Goal: Task Accomplishment & Management: Use online tool/utility

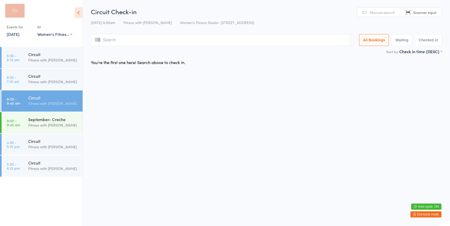
select select "0"
click at [48, 35] on select "Any location Women's Fitness Studio- [STREET_ADDRESS], [GEOGRAPHIC_DATA] Fitnes…" at bounding box center [54, 34] width 35 height 6
click at [37, 31] on select "Any location Women's Fitness Studio- [STREET_ADDRESS], [GEOGRAPHIC_DATA] Fitnes…" at bounding box center [54, 34] width 35 height 6
click at [123, 44] on input "search" at bounding box center [221, 40] width 260 height 12
type input "586"
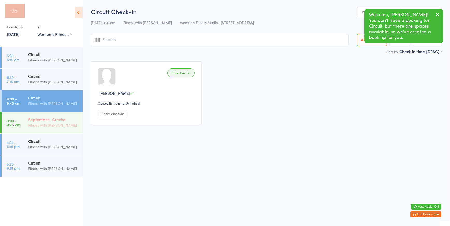
click at [30, 123] on div "Fitness with [PERSON_NAME]" at bounding box center [53, 125] width 50 height 6
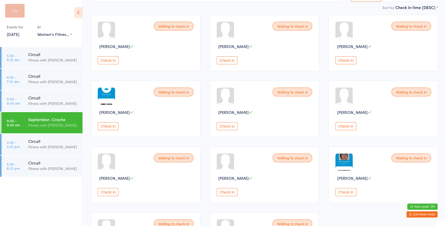
scroll to position [118, 0]
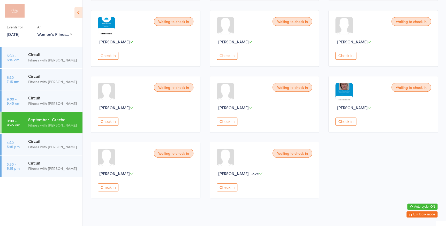
click at [350, 59] on button "Check in" at bounding box center [346, 56] width 21 height 8
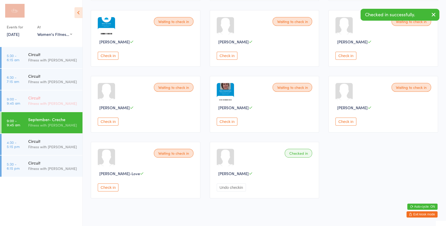
click at [25, 107] on link "9:00 - 9:45 am Circuit Fitness with [PERSON_NAME]" at bounding box center [42, 101] width 81 height 21
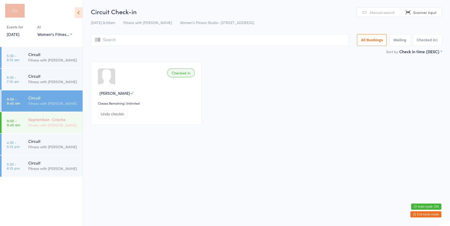
click at [67, 120] on div "September- Creche" at bounding box center [53, 120] width 50 height 6
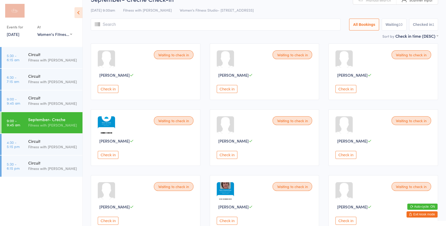
scroll to position [47, 0]
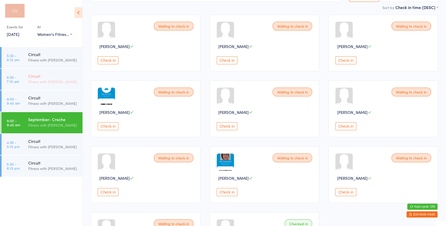
drag, startPoint x: 35, startPoint y: 107, endPoint x: 82, endPoint y: 70, distance: 60.3
click at [35, 107] on div "Circuit Fitness with [PERSON_NAME]" at bounding box center [55, 101] width 54 height 20
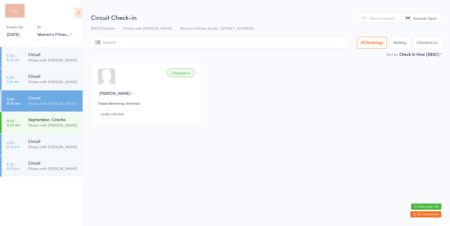
click at [113, 41] on input "search" at bounding box center [220, 43] width 258 height 12
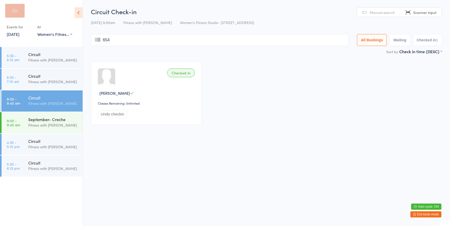
type input "6547"
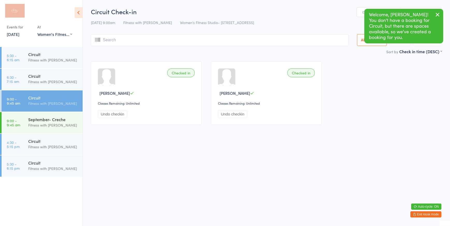
drag, startPoint x: 31, startPoint y: 115, endPoint x: 164, endPoint y: 117, distance: 132.5
click at [31, 115] on div "September- Creche Fitness with [PERSON_NAME]" at bounding box center [55, 122] width 54 height 20
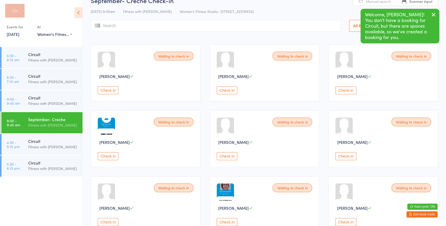
scroll to position [47, 0]
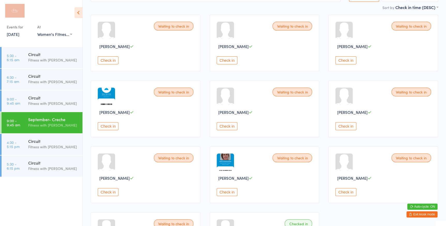
click at [103, 189] on button "Check in" at bounding box center [108, 192] width 21 height 8
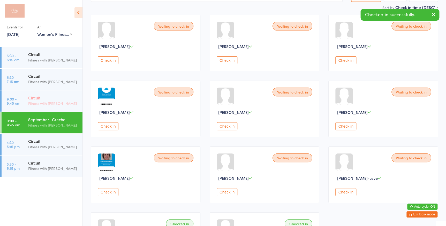
click at [28, 98] on link "9:00 - 9:45 am Circuit Fitness with [PERSON_NAME]" at bounding box center [42, 101] width 81 height 21
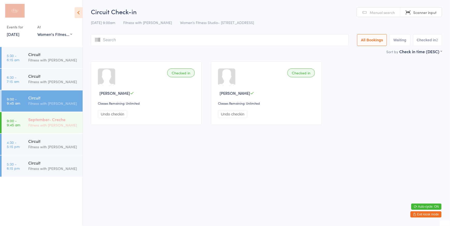
click at [21, 117] on link "9:00 - 9:45 am September- Creche Fitness with [PERSON_NAME]" at bounding box center [42, 122] width 81 height 21
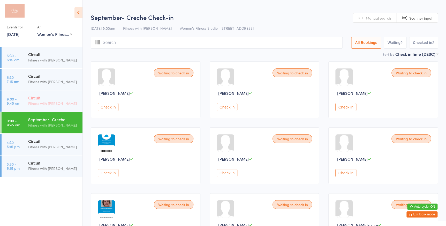
click at [47, 104] on div "Fitness with [PERSON_NAME]" at bounding box center [53, 104] width 50 height 6
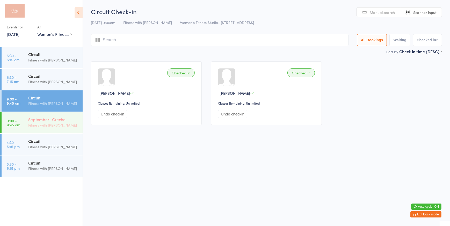
click at [35, 117] on div "September- Creche" at bounding box center [53, 120] width 50 height 6
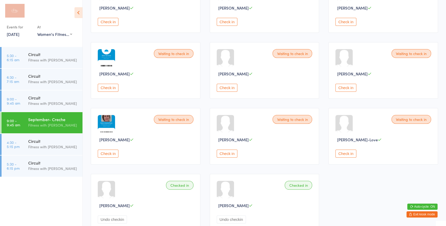
scroll to position [94, 0]
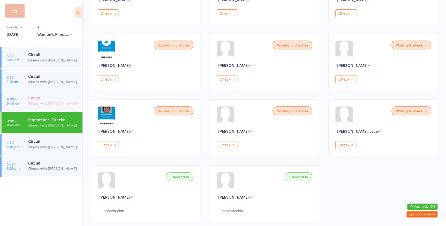
click at [57, 96] on div "Circuit" at bounding box center [53, 98] width 50 height 6
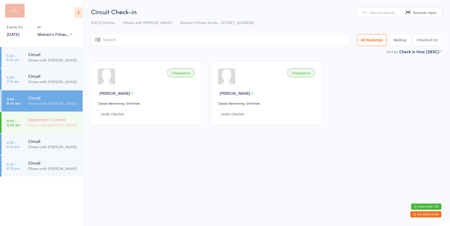
drag, startPoint x: 37, startPoint y: 126, endPoint x: 70, endPoint y: 121, distance: 33.5
click at [37, 126] on div "Fitness with [PERSON_NAME]" at bounding box center [53, 125] width 50 height 6
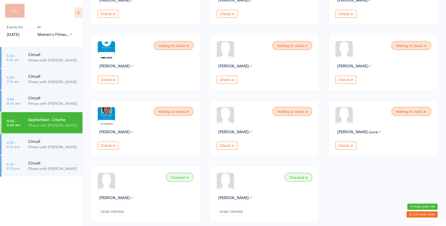
scroll to position [94, 0]
click at [113, 77] on button "Check in" at bounding box center [108, 79] width 21 height 8
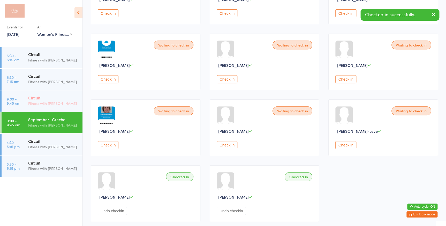
click at [38, 96] on div "Circuit" at bounding box center [53, 98] width 50 height 6
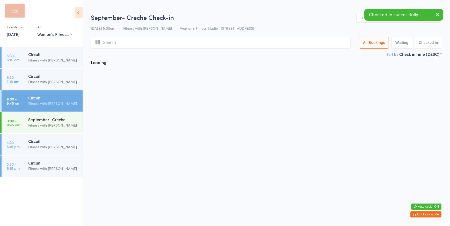
click at [120, 45] on input "search" at bounding box center [221, 43] width 260 height 12
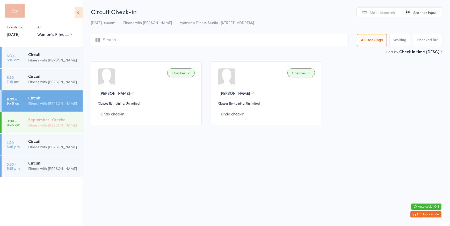
click at [47, 128] on div "Fitness with [PERSON_NAME]" at bounding box center [53, 125] width 50 height 6
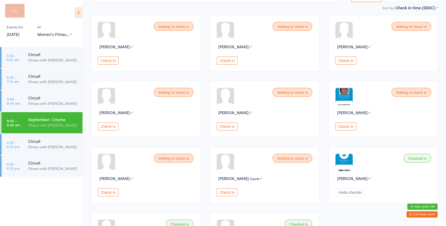
scroll to position [47, 0]
click at [230, 190] on button "Check in" at bounding box center [227, 192] width 21 height 8
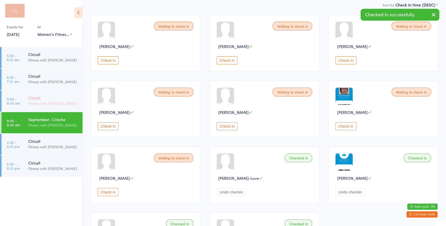
click at [38, 98] on div "Circuit" at bounding box center [53, 98] width 50 height 6
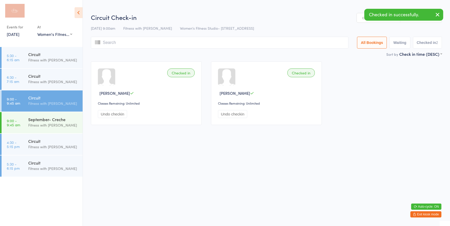
drag, startPoint x: 358, startPoint y: 18, endPoint x: 275, endPoint y: 47, distance: 87.3
click at [355, 20] on div "Circuit Check-in [DATE] 9:00am Fitness with [PERSON_NAME] Women's Fitness Studi…" at bounding box center [266, 32] width 351 height 38
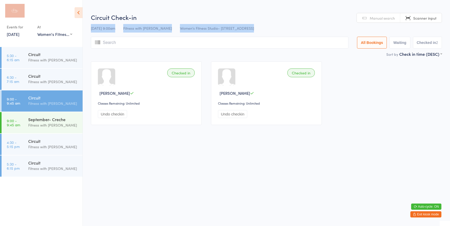
click at [283, 41] on input "search" at bounding box center [220, 43] width 258 height 12
click at [368, 20] on link "Manual search" at bounding box center [378, 18] width 43 height 10
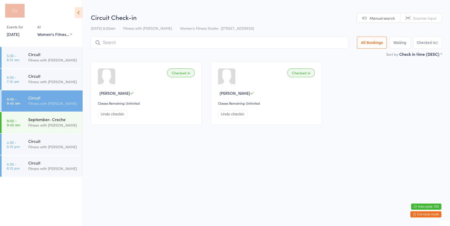
click at [336, 39] on input "search" at bounding box center [220, 43] width 258 height 12
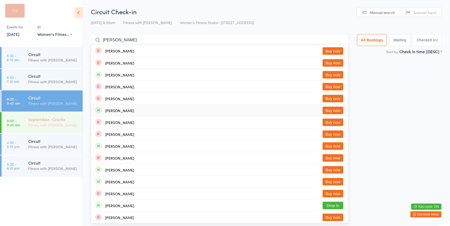
type input "[PERSON_NAME]"
click at [21, 120] on link "9:00 - 9:45 am September- Creche Fitness with [PERSON_NAME]" at bounding box center [42, 122] width 81 height 21
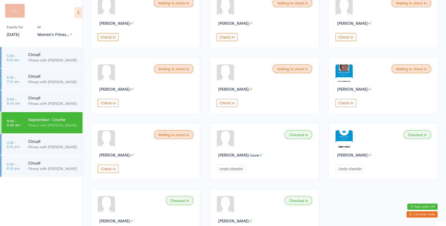
scroll to position [70, 0]
click at [31, 103] on div "Fitness with [PERSON_NAME]" at bounding box center [53, 104] width 50 height 6
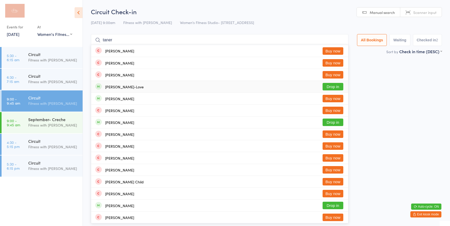
type input "taner"
click at [146, 90] on div "[PERSON_NAME]-Love Drop in" at bounding box center [219, 87] width 257 height 12
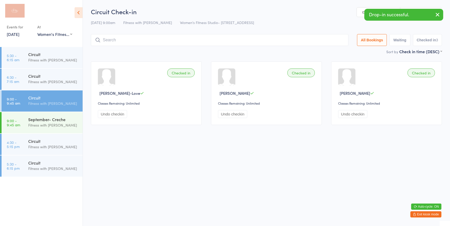
click at [360, 12] on link "Manual search" at bounding box center [378, 13] width 43 height 10
click at [307, 45] on input "search" at bounding box center [220, 40] width 258 height 12
click at [310, 41] on input "search" at bounding box center [220, 40] width 258 height 12
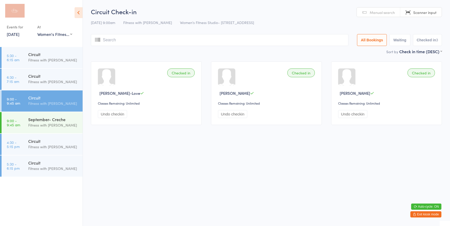
click at [310, 41] on input "search" at bounding box center [220, 40] width 258 height 12
click at [419, 14] on span "Scanner input" at bounding box center [424, 12] width 23 height 5
drag, startPoint x: 284, startPoint y: 34, endPoint x: 288, endPoint y: 32, distance: 4.5
click at [285, 34] on input "search" at bounding box center [220, 40] width 258 height 12
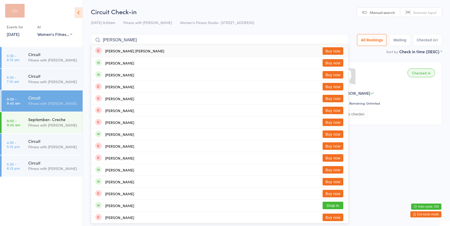
type input "[PERSON_NAME]"
click at [330, 49] on button "Buy now" at bounding box center [333, 51] width 21 height 8
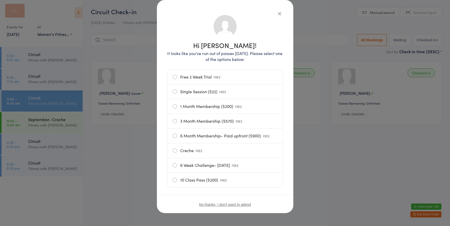
click at [206, 74] on label "Free 2 Week Trial FREE" at bounding box center [225, 77] width 105 height 14
click at [0, 0] on input "Free 2 Week Trial FREE" at bounding box center [0, 0] width 0 height 0
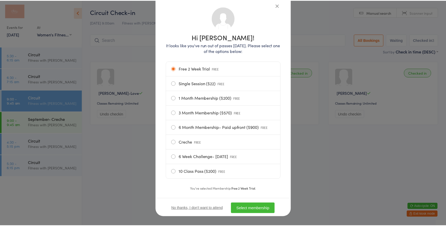
scroll to position [40, 0]
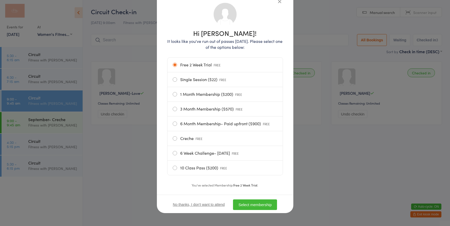
click at [257, 208] on button "Select membership" at bounding box center [255, 205] width 44 height 11
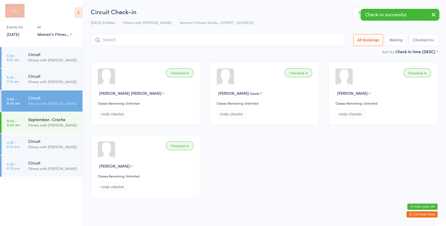
click at [358, 11] on link "Manual search" at bounding box center [374, 13] width 43 height 10
click at [341, 36] on input "search" at bounding box center [218, 40] width 254 height 12
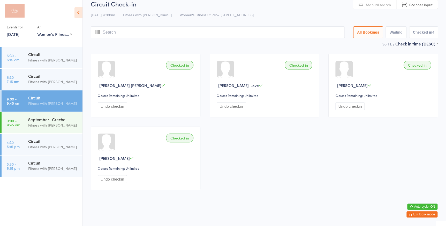
click at [416, 5] on span "Scanner input" at bounding box center [421, 4] width 23 height 5
click at [335, 29] on input "search" at bounding box center [218, 32] width 254 height 12
click at [380, 8] on link "Manual search" at bounding box center [374, 5] width 43 height 10
click at [257, 26] on input "search" at bounding box center [218, 32] width 254 height 12
type input "2015"
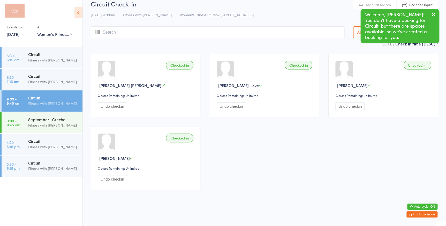
scroll to position [0, 0]
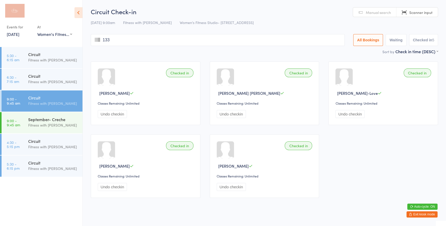
type input "1337"
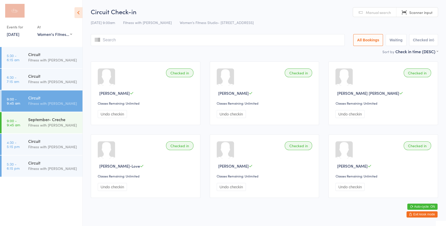
click at [419, 10] on span "Scanner input" at bounding box center [421, 12] width 23 height 5
click at [331, 35] on input "search" at bounding box center [218, 40] width 254 height 12
click at [370, 15] on link "Manual search" at bounding box center [374, 13] width 43 height 10
click at [324, 43] on input "search" at bounding box center [218, 40] width 254 height 12
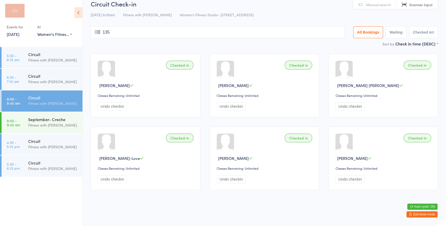
type input "1356"
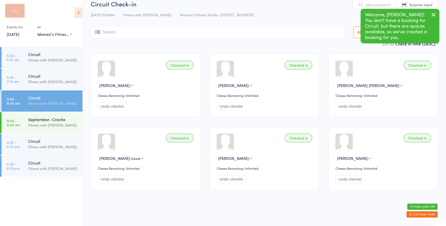
scroll to position [0, 0]
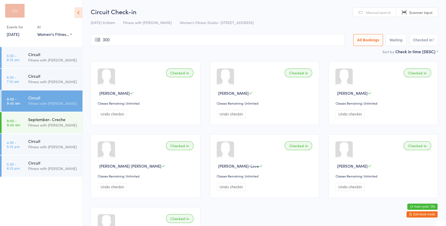
type input "3002"
drag, startPoint x: 45, startPoint y: 127, endPoint x: 112, endPoint y: 119, distance: 68.3
click at [45, 127] on div "Fitness with [PERSON_NAME]" at bounding box center [53, 125] width 50 height 6
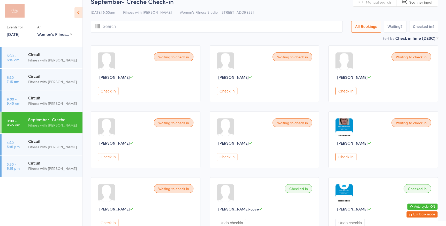
scroll to position [23, 0]
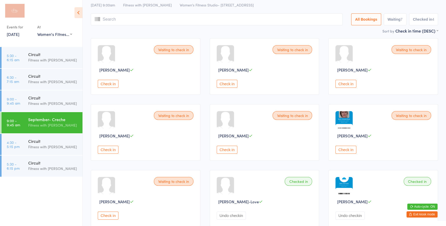
click at [109, 84] on button "Check in" at bounding box center [108, 84] width 21 height 8
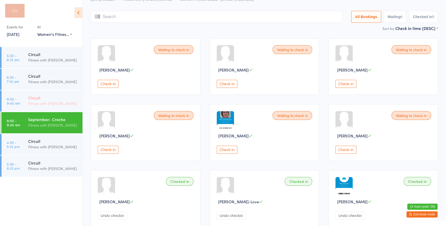
click at [30, 101] on div "Fitness with [PERSON_NAME]" at bounding box center [53, 104] width 50 height 6
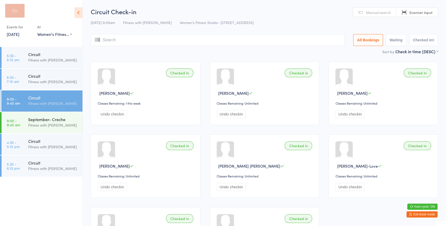
click at [417, 11] on span "Scanner input" at bounding box center [421, 12] width 23 height 5
click at [367, 14] on span "Manual search" at bounding box center [378, 12] width 25 height 5
click at [331, 39] on input "search" at bounding box center [218, 40] width 254 height 12
type input "1276"
click at [173, 40] on input "search" at bounding box center [218, 40] width 254 height 12
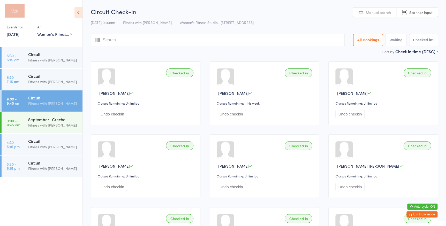
click at [402, 18] on div "Circuit Check-in [DATE] 9:00am Fitness with [PERSON_NAME] Women's Fitness Studi…" at bounding box center [265, 27] width 348 height 41
click at [409, 13] on link "Scanner input" at bounding box center [417, 13] width 41 height 10
click at [364, 11] on link "Manual search" at bounding box center [374, 13] width 43 height 10
click at [306, 42] on input "search" at bounding box center [218, 40] width 254 height 12
type input "2005"
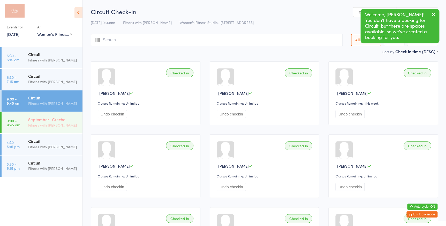
click at [23, 117] on link "9:00 - 9:45 am September- Creche Fitness with [PERSON_NAME]" at bounding box center [42, 122] width 81 height 21
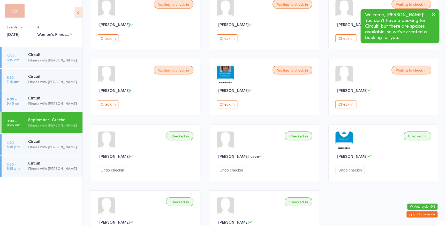
scroll to position [70, 0]
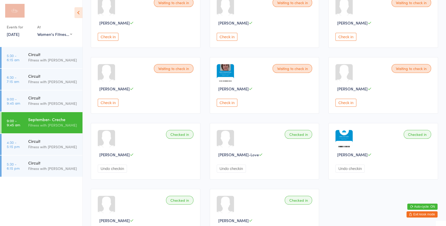
click at [342, 35] on button "Check in" at bounding box center [346, 37] width 21 height 8
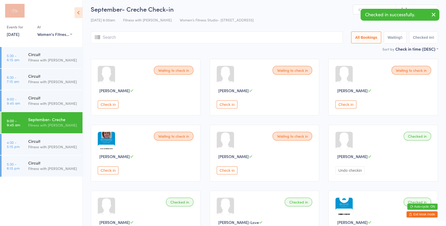
scroll to position [0, 0]
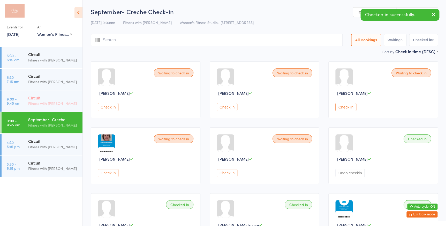
click at [39, 103] on div "Fitness with [PERSON_NAME]" at bounding box center [53, 104] width 50 height 6
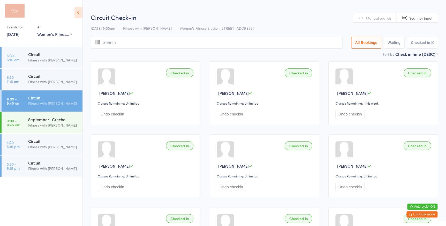
click at [146, 44] on input "search" at bounding box center [217, 43] width 252 height 12
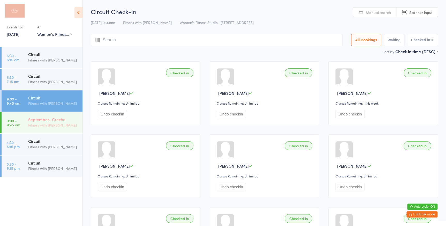
click at [58, 118] on div "September- Creche" at bounding box center [53, 120] width 50 height 6
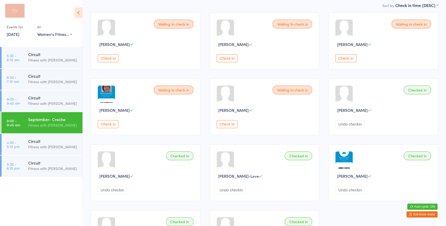
scroll to position [23, 0]
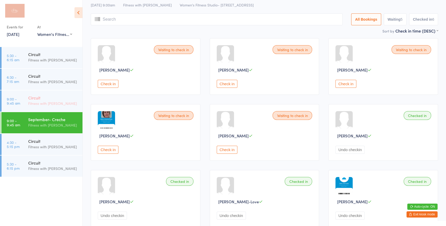
click at [50, 98] on div "Circuit" at bounding box center [53, 98] width 50 height 6
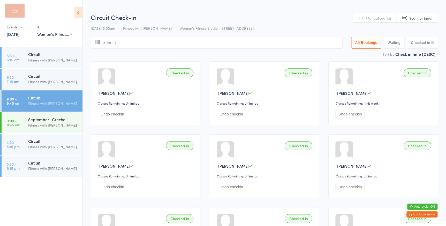
click at [164, 46] on input "search" at bounding box center [217, 43] width 252 height 12
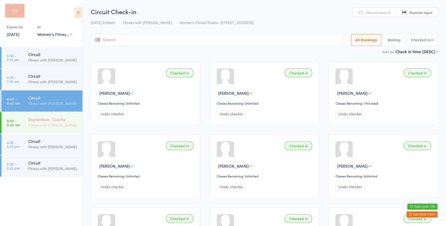
drag, startPoint x: 47, startPoint y: 116, endPoint x: 48, endPoint y: 113, distance: 4.0
click at [47, 117] on div "September- Creche" at bounding box center [53, 120] width 50 height 6
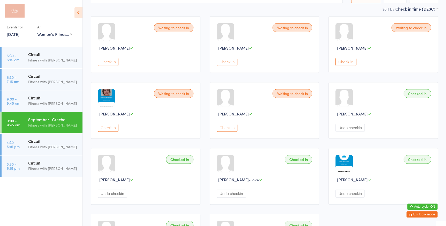
scroll to position [47, 0]
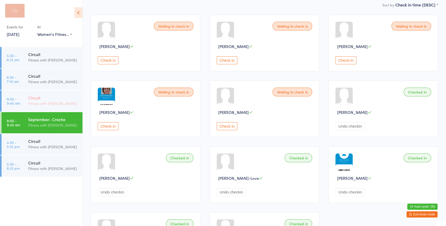
click at [46, 99] on div "Circuit" at bounding box center [53, 98] width 50 height 6
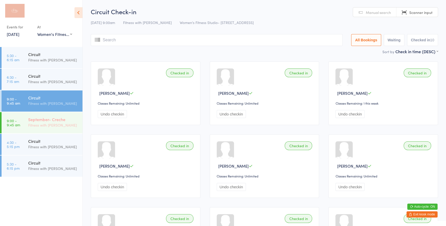
click at [42, 121] on div "September- Creche" at bounding box center [53, 120] width 50 height 6
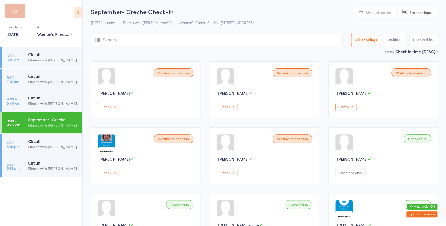
click at [347, 109] on button "Check in" at bounding box center [346, 107] width 21 height 8
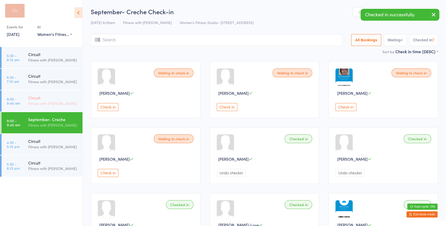
click at [31, 97] on div "Circuit" at bounding box center [53, 98] width 50 height 6
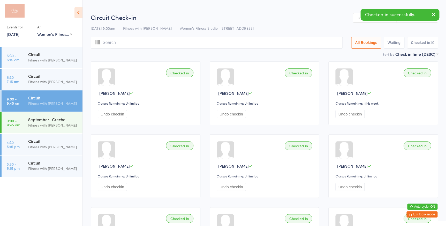
click at [362, 23] on div "Circuit Check-in [DATE] 9:00am Fitness with [PERSON_NAME] Women's Fitness Studi…" at bounding box center [265, 32] width 348 height 38
click at [359, 18] on link "Manual search" at bounding box center [374, 18] width 43 height 10
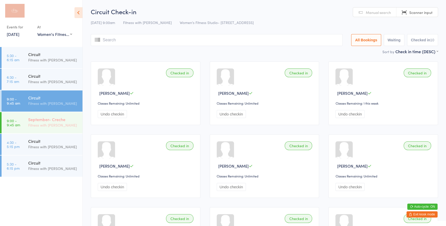
click at [67, 123] on div "Fitness with [PERSON_NAME]" at bounding box center [53, 125] width 50 height 6
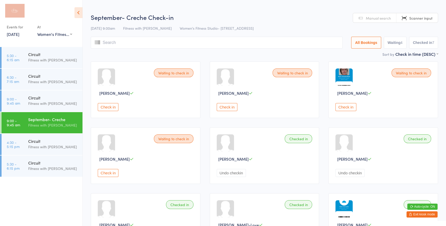
click at [114, 107] on button "Check in" at bounding box center [108, 107] width 21 height 8
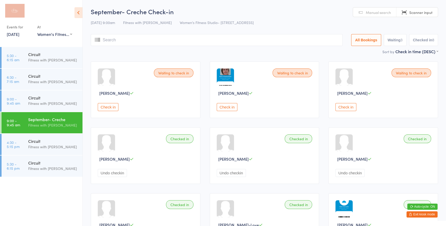
click at [229, 107] on button "Check in" at bounding box center [227, 107] width 21 height 8
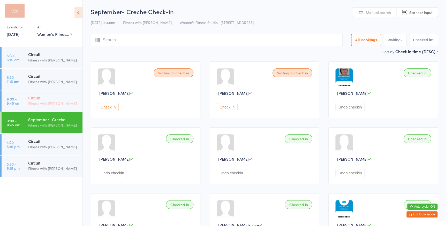
click at [50, 93] on div "Circuit Fitness with [PERSON_NAME]" at bounding box center [55, 101] width 54 height 20
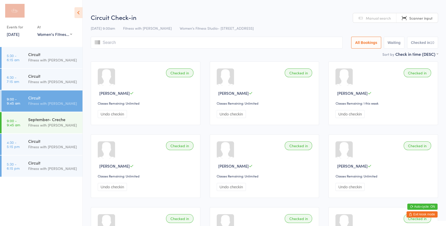
click at [370, 14] on link "Manual search" at bounding box center [374, 18] width 43 height 10
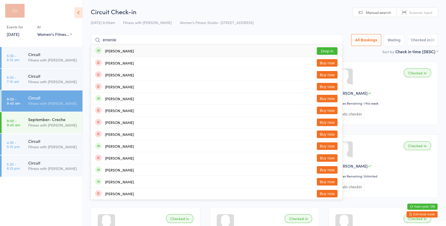
type input "emenie"
click at [328, 49] on button "Drop in" at bounding box center [327, 51] width 21 height 8
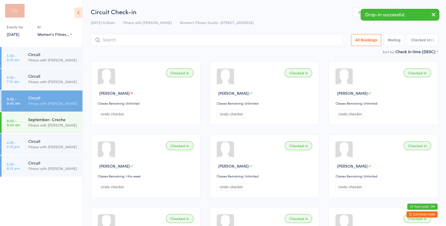
click at [357, 15] on link "Manual search" at bounding box center [374, 13] width 43 height 10
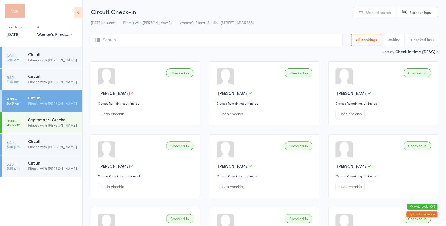
drag, startPoint x: 50, startPoint y: 122, endPoint x: 92, endPoint y: 118, distance: 42.4
click at [50, 122] on div "Fitness with [PERSON_NAME]" at bounding box center [53, 125] width 50 height 6
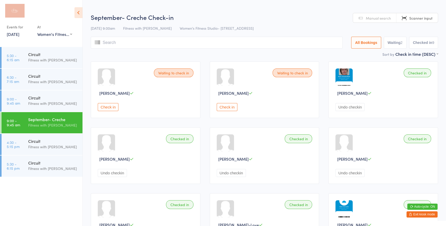
click at [114, 110] on button "Check in" at bounding box center [108, 107] width 21 height 8
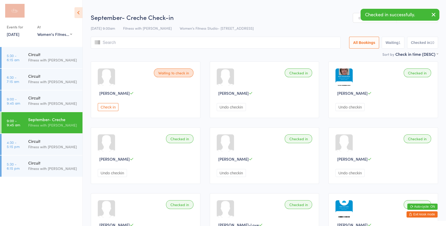
click at [106, 108] on button "Check in" at bounding box center [108, 107] width 21 height 8
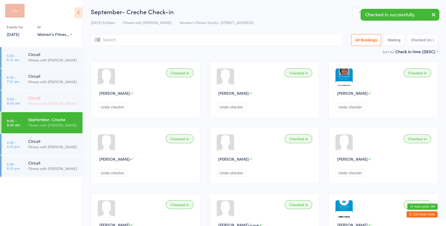
click at [20, 105] on link "9:00 - 9:45 am Circuit Fitness with [PERSON_NAME]" at bounding box center [42, 101] width 81 height 21
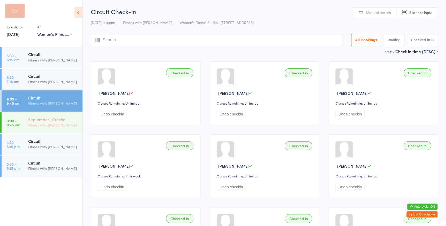
click at [48, 127] on div "Fitness with [PERSON_NAME]" at bounding box center [53, 125] width 50 height 6
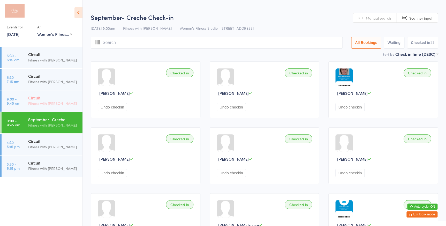
click at [68, 105] on div "Fitness with [PERSON_NAME]" at bounding box center [53, 104] width 50 height 6
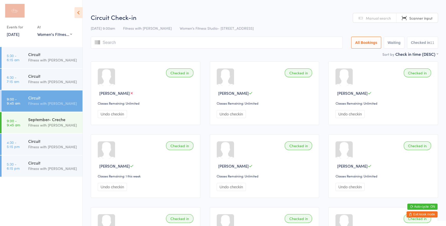
click at [362, 18] on link "Manual search" at bounding box center [374, 18] width 43 height 10
